Goal: Task Accomplishment & Management: Use online tool/utility

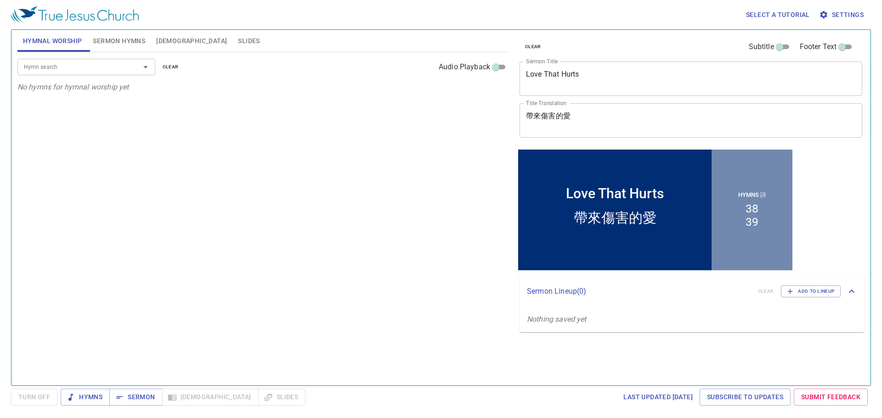
click at [341, 16] on div "Select a tutorial Settings" at bounding box center [439, 14] width 856 height 29
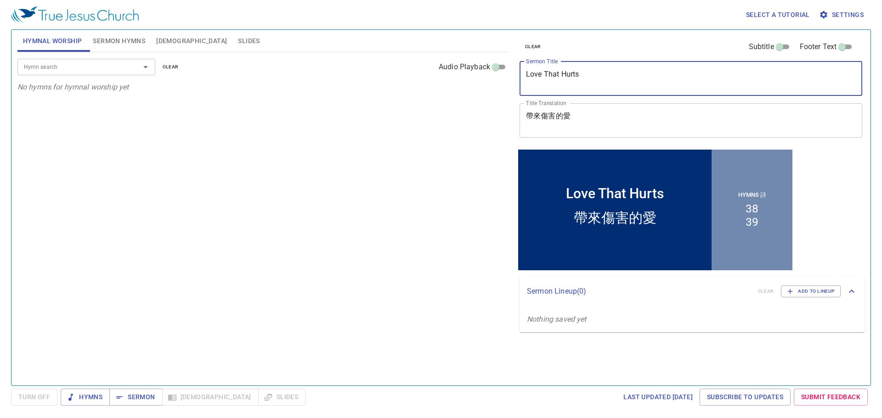
click at [558, 79] on textarea "Love That Hurts" at bounding box center [691, 78] width 330 height 17
paste textarea "Family Religious Education"
type textarea "Family Religious Education"
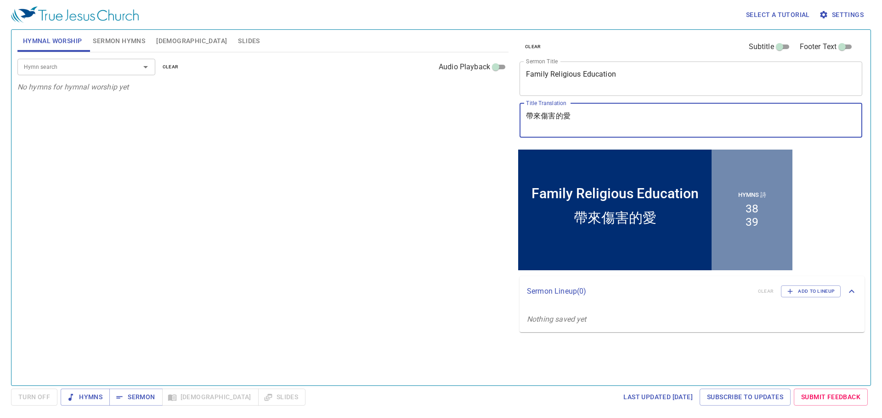
click at [549, 115] on textarea "帶來傷害的愛" at bounding box center [691, 120] width 330 height 17
paste textarea "庭宗教教育"
type textarea "家庭宗教教育"
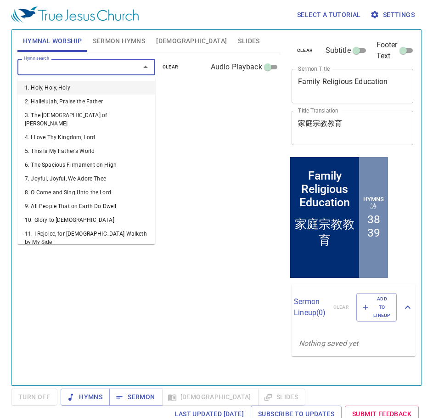
click at [53, 70] on input "Hymn search" at bounding box center [72, 67] width 105 height 11
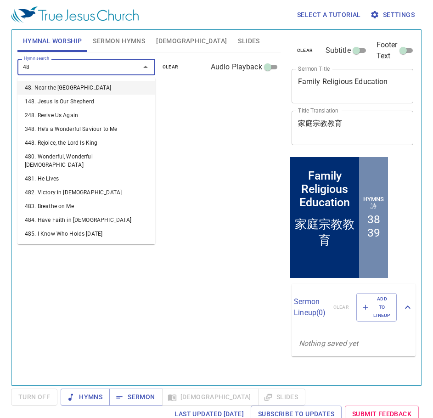
type input "484"
type input "487"
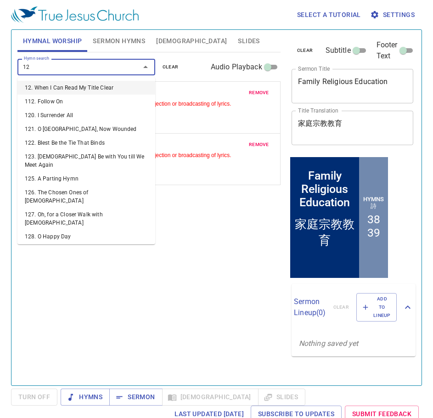
type input "127"
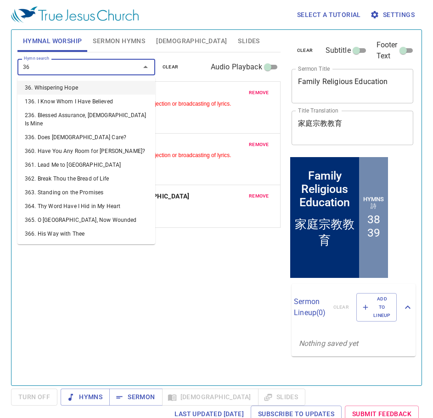
type input "363"
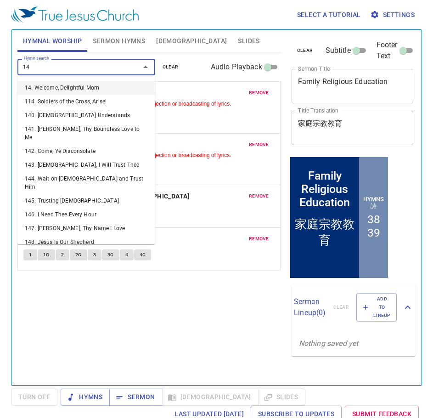
type input "144"
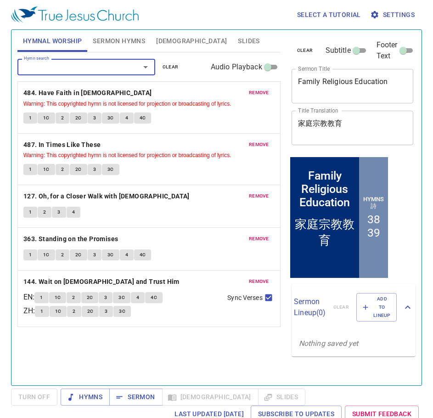
click at [110, 34] on button "Sermon Hymns" at bounding box center [118, 41] width 63 height 22
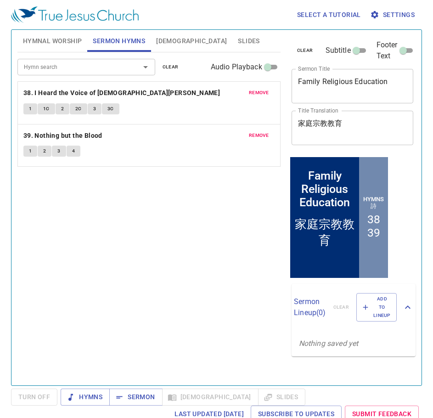
click at [262, 94] on span "remove" at bounding box center [259, 93] width 20 height 8
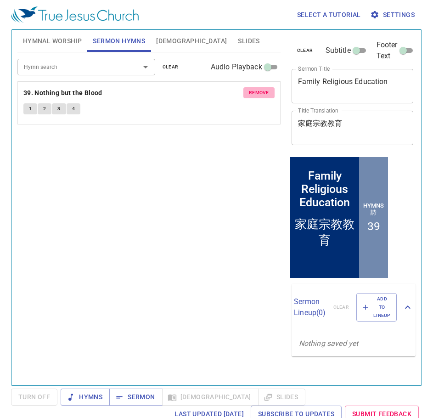
click at [262, 94] on span "remove" at bounding box center [259, 93] width 20 height 8
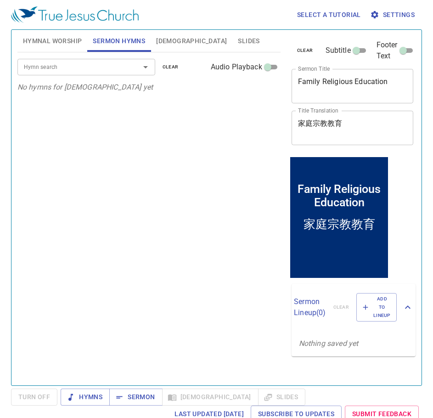
click at [127, 74] on div "Hymn search" at bounding box center [86, 67] width 138 height 16
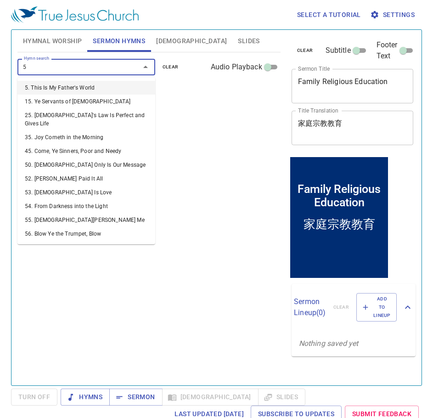
type input "53"
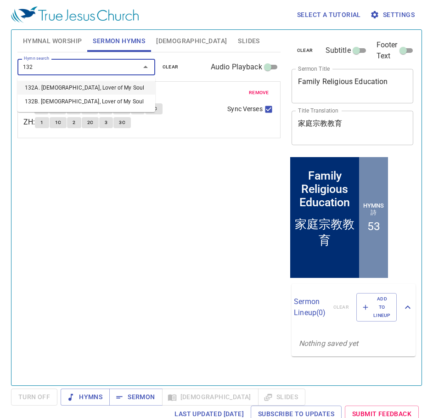
type input "132b"
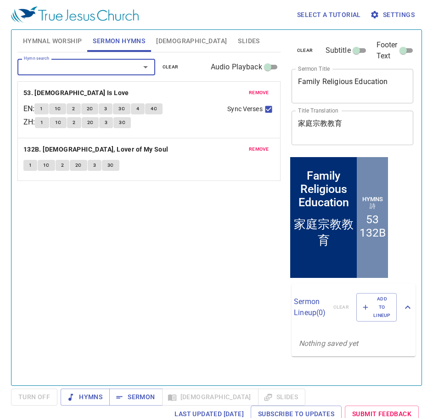
click at [50, 45] on span "Hymnal Worship" at bounding box center [52, 40] width 59 height 11
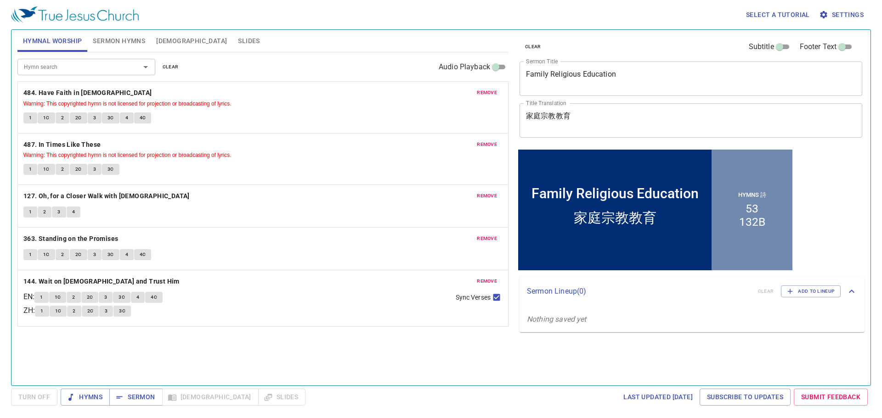
click at [238, 43] on span "Slides" at bounding box center [249, 40] width 22 height 11
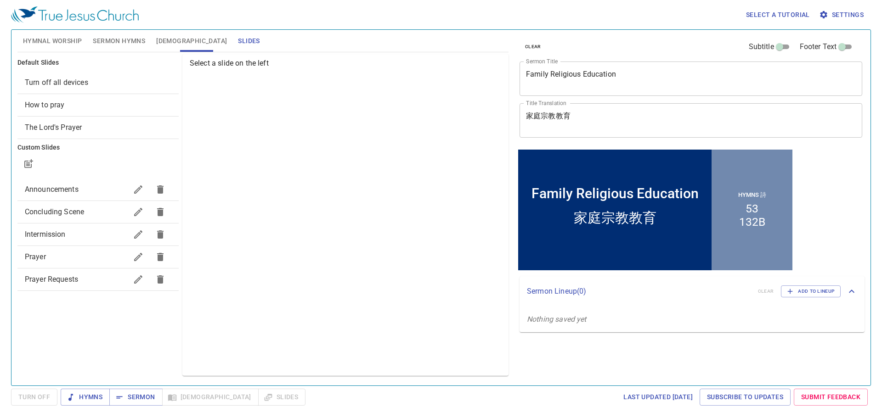
click at [72, 261] on span "Prayer" at bounding box center [76, 257] width 102 height 11
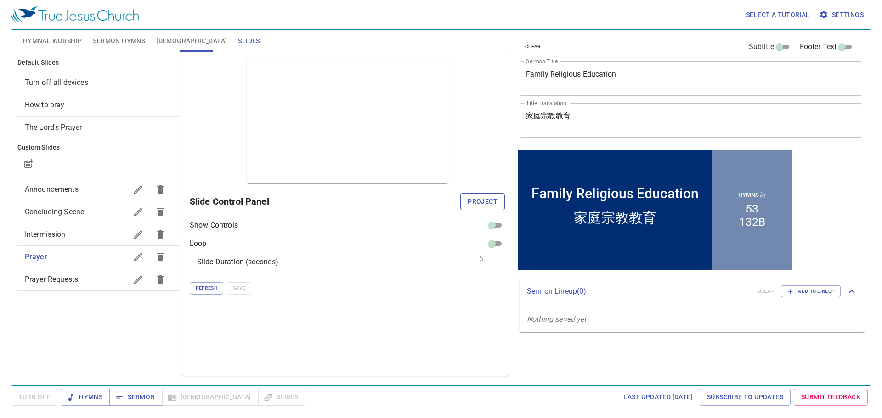
click at [486, 206] on span "Project" at bounding box center [482, 201] width 30 height 11
